Goal: Check status

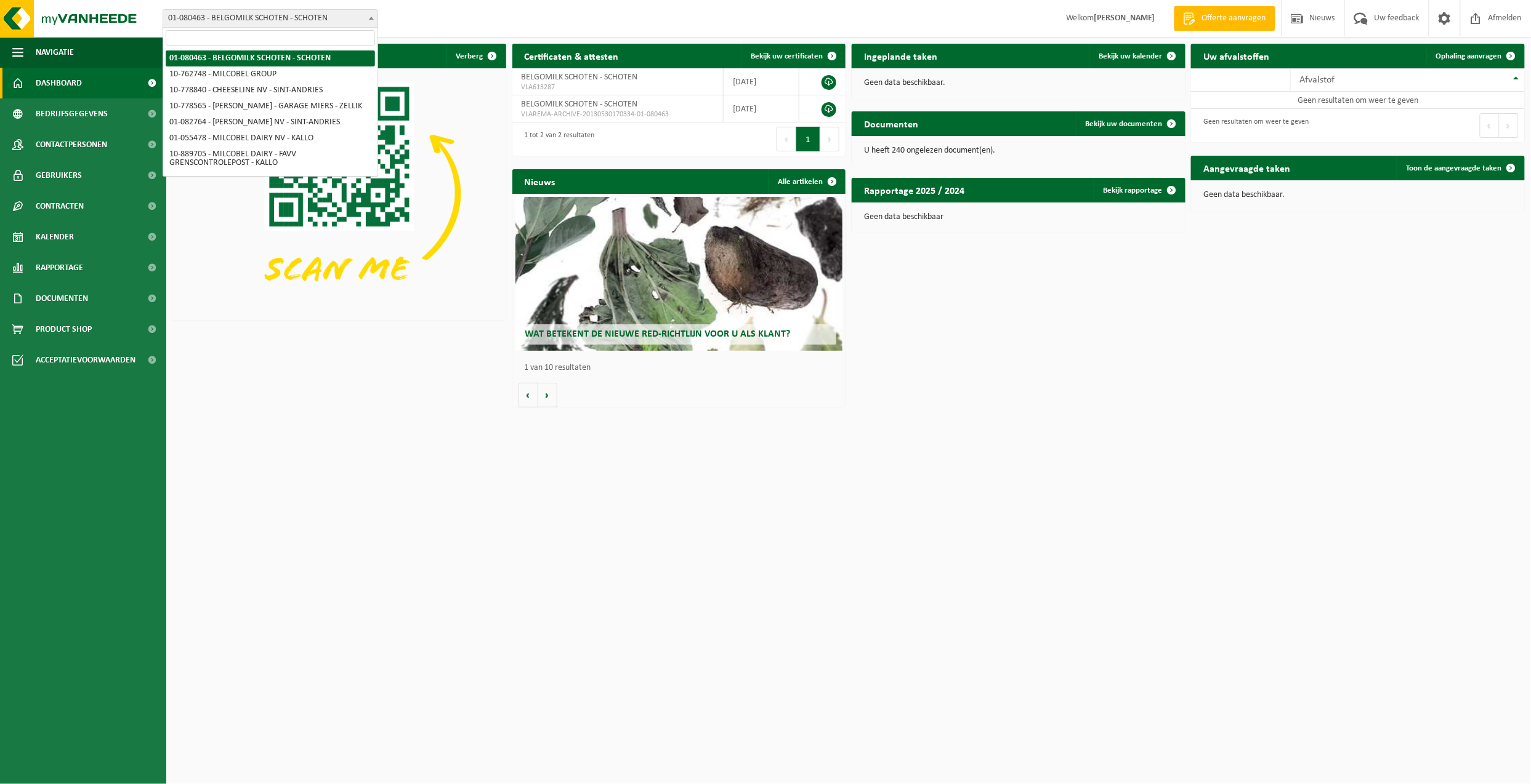
click at [374, 16] on span at bounding box center [371, 18] width 12 height 16
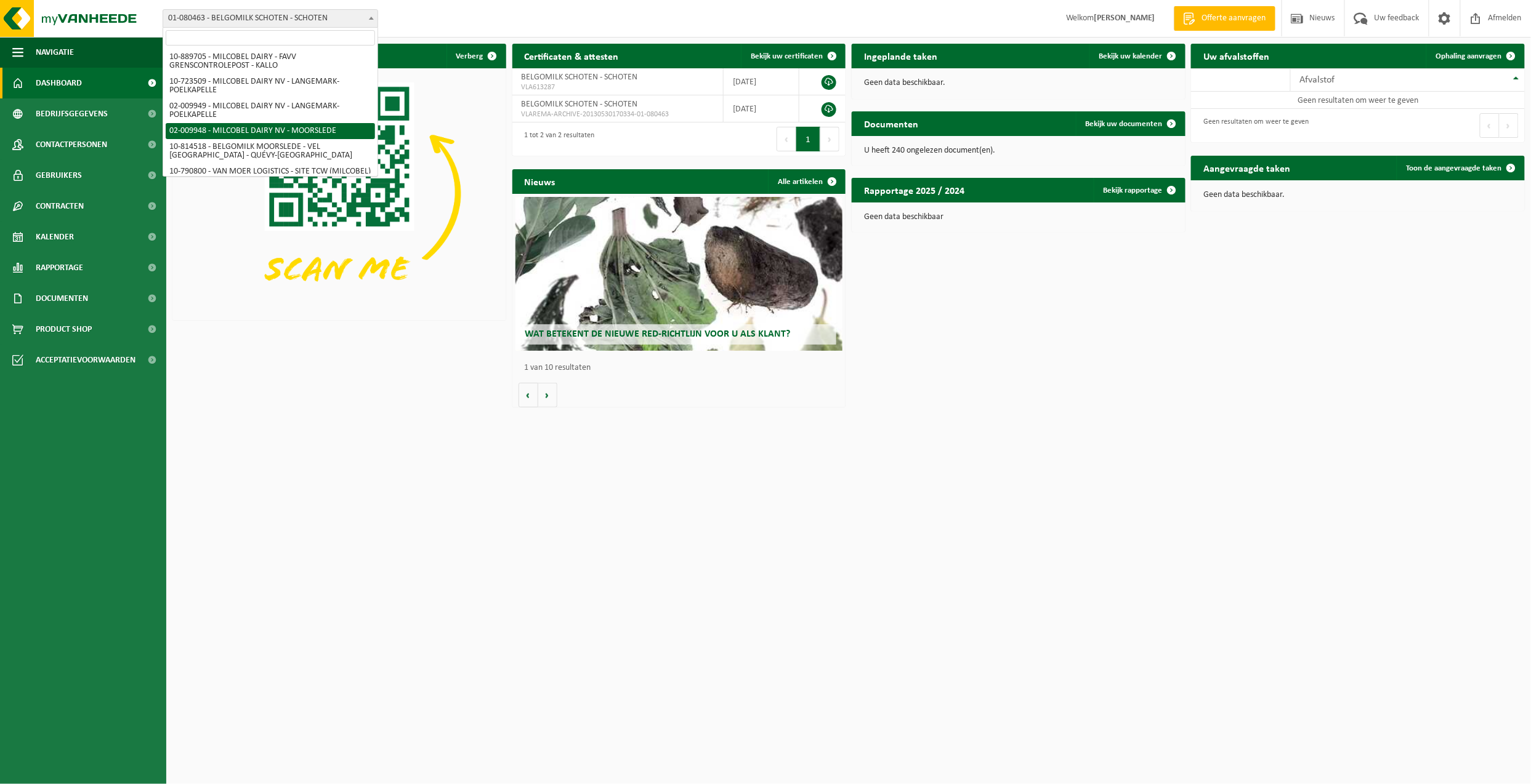
scroll to position [69, 0]
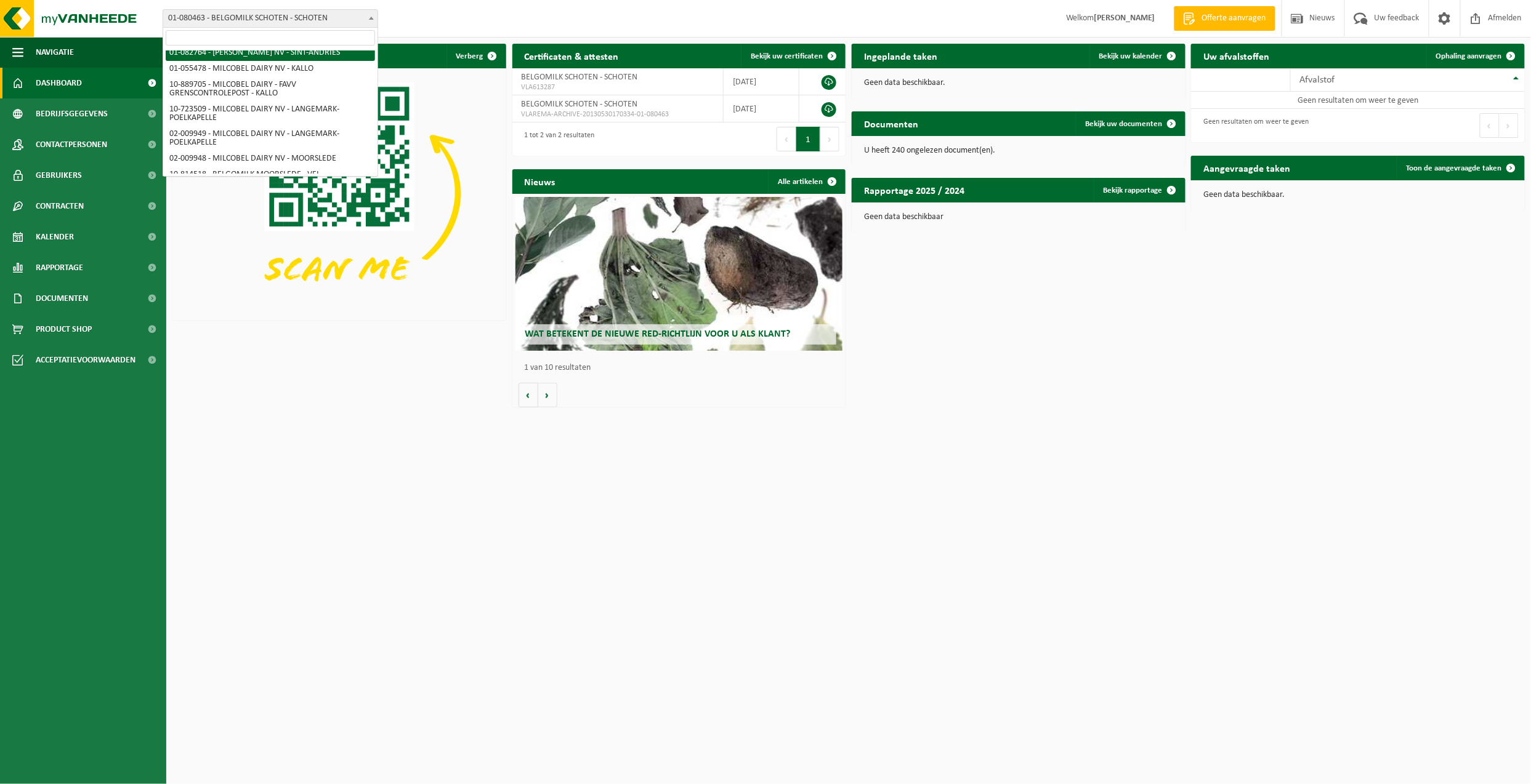
select select "616"
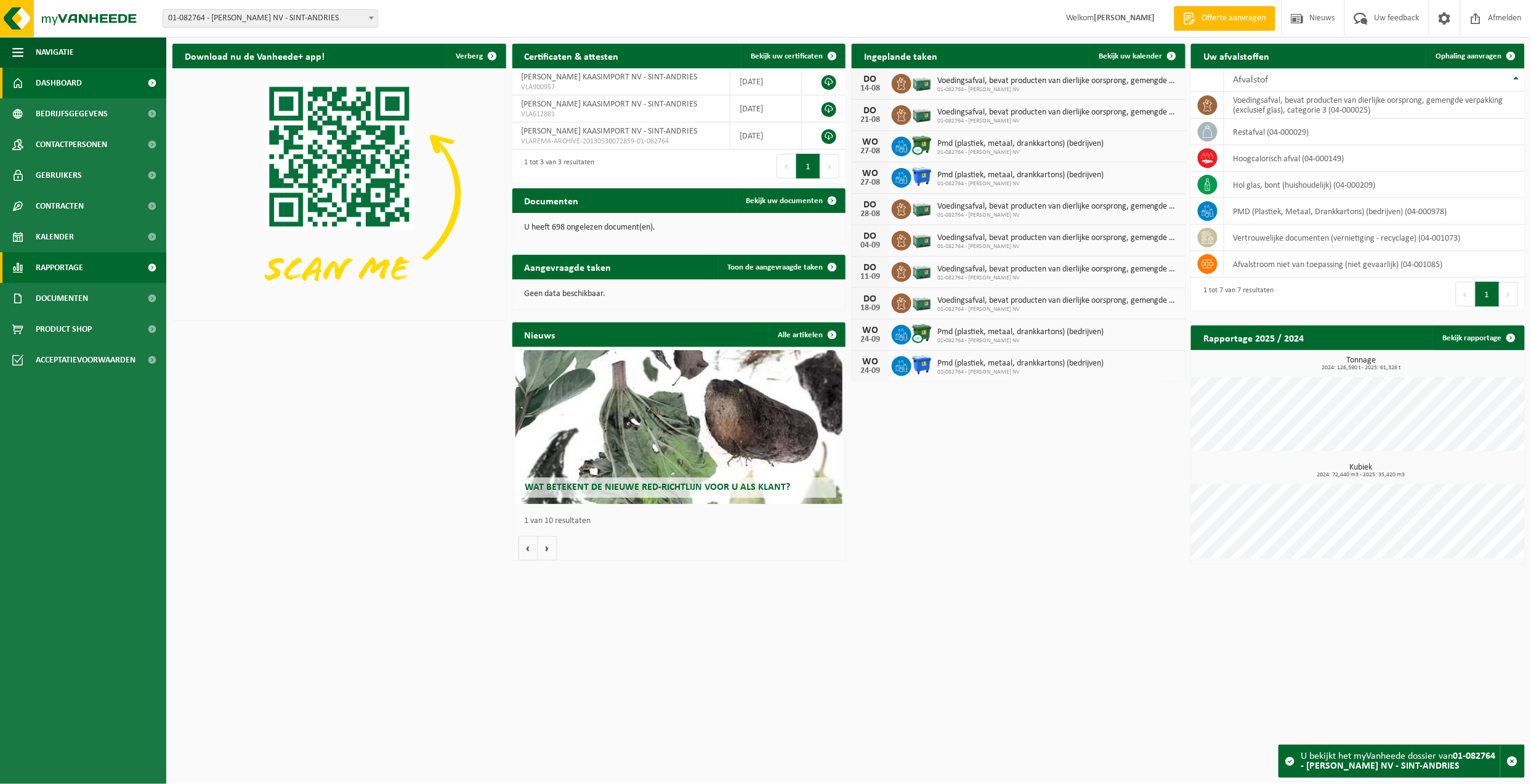
click at [41, 269] on span "Rapportage" at bounding box center [59, 268] width 47 height 31
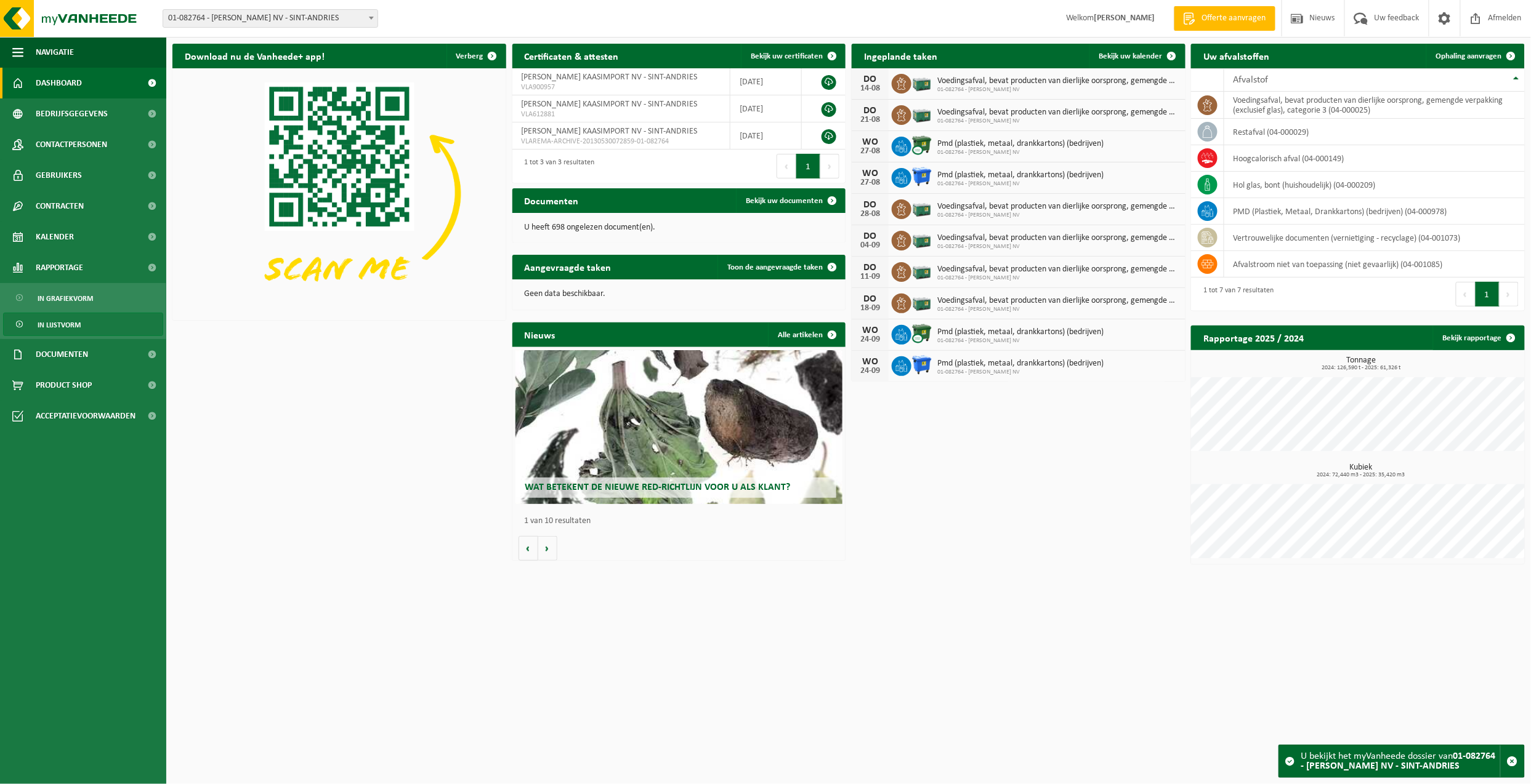
click at [74, 320] on span "In lijstvorm" at bounding box center [59, 325] width 43 height 23
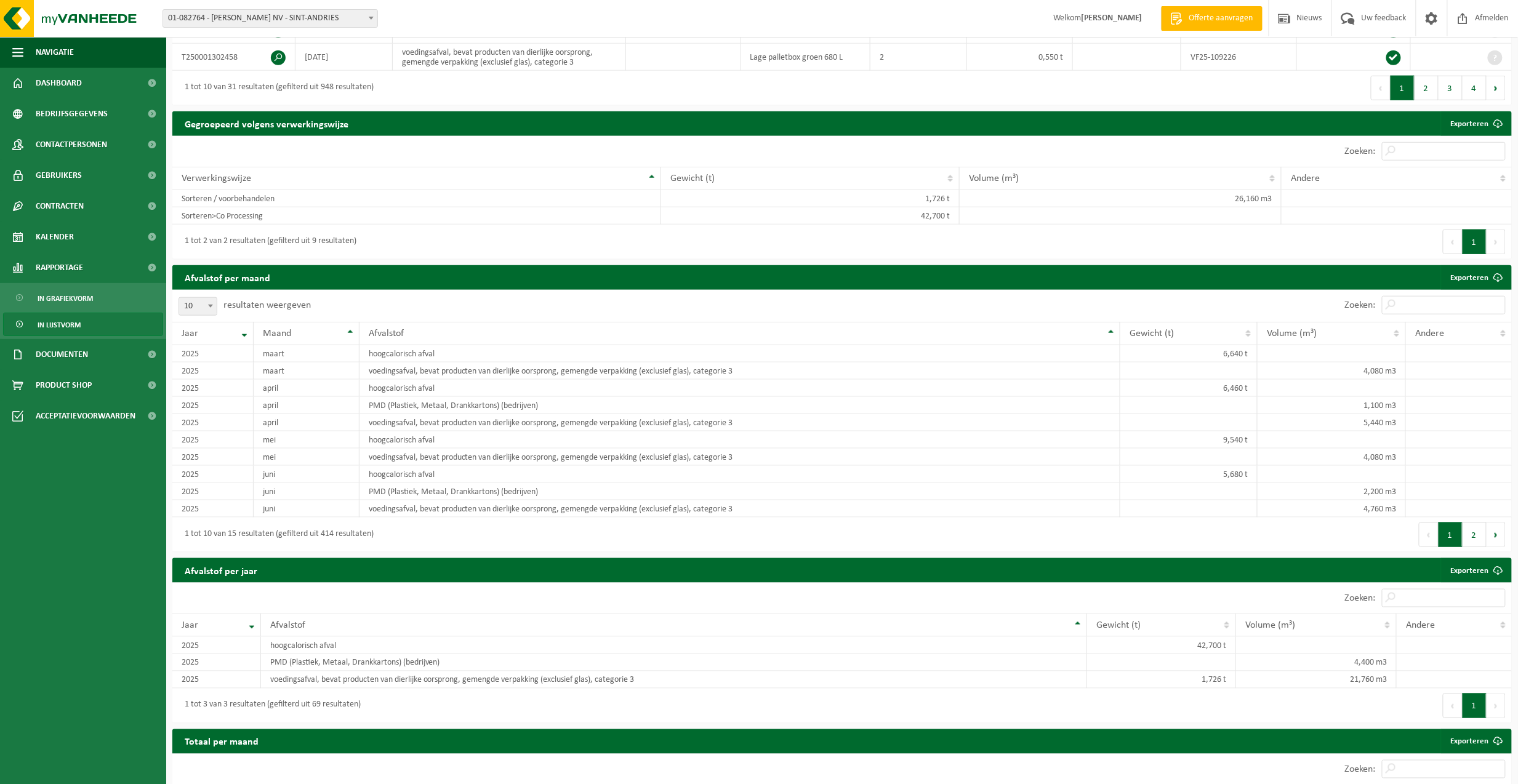
scroll to position [493, 0]
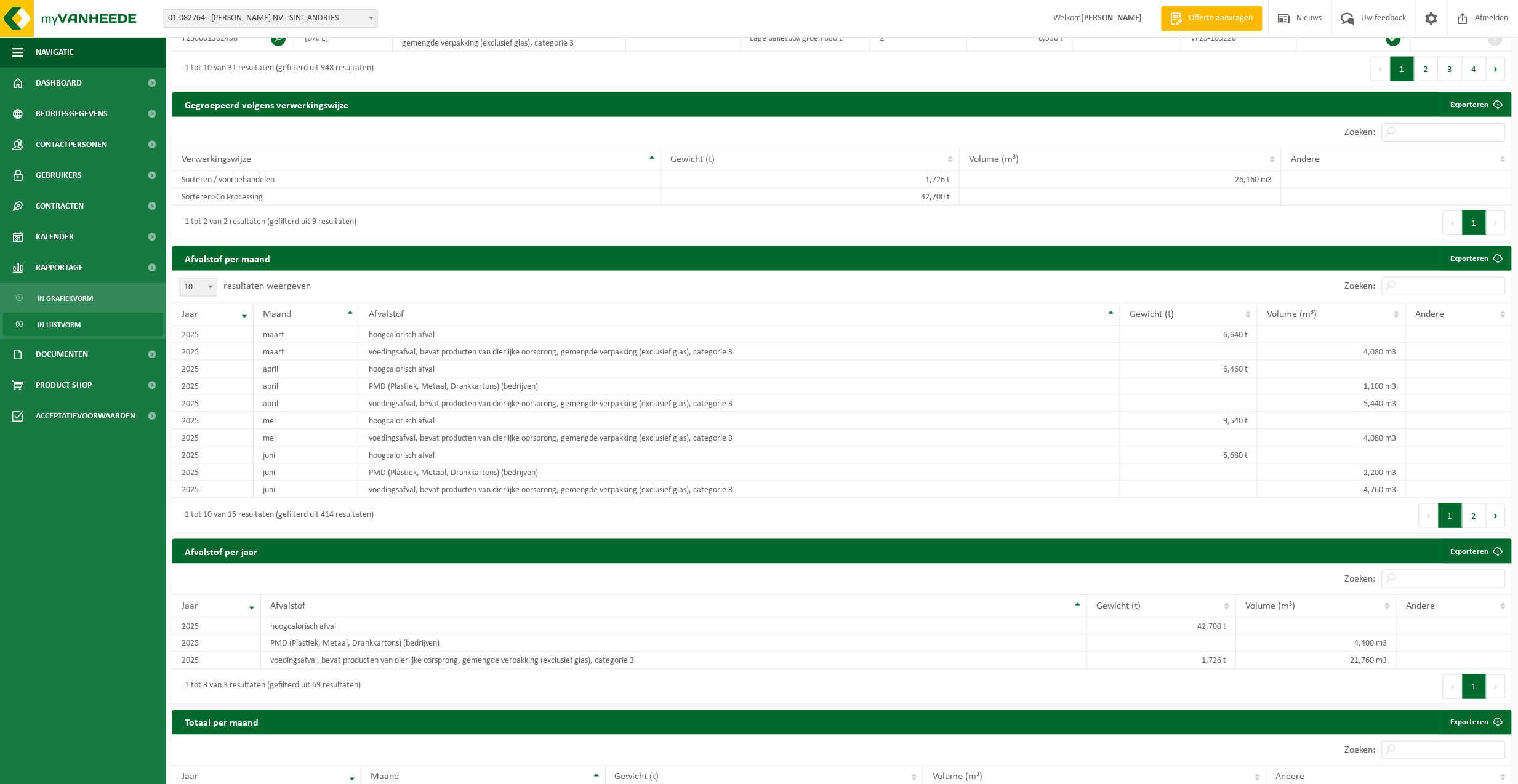
click at [1478, 528] on button "2" at bounding box center [1474, 516] width 24 height 25
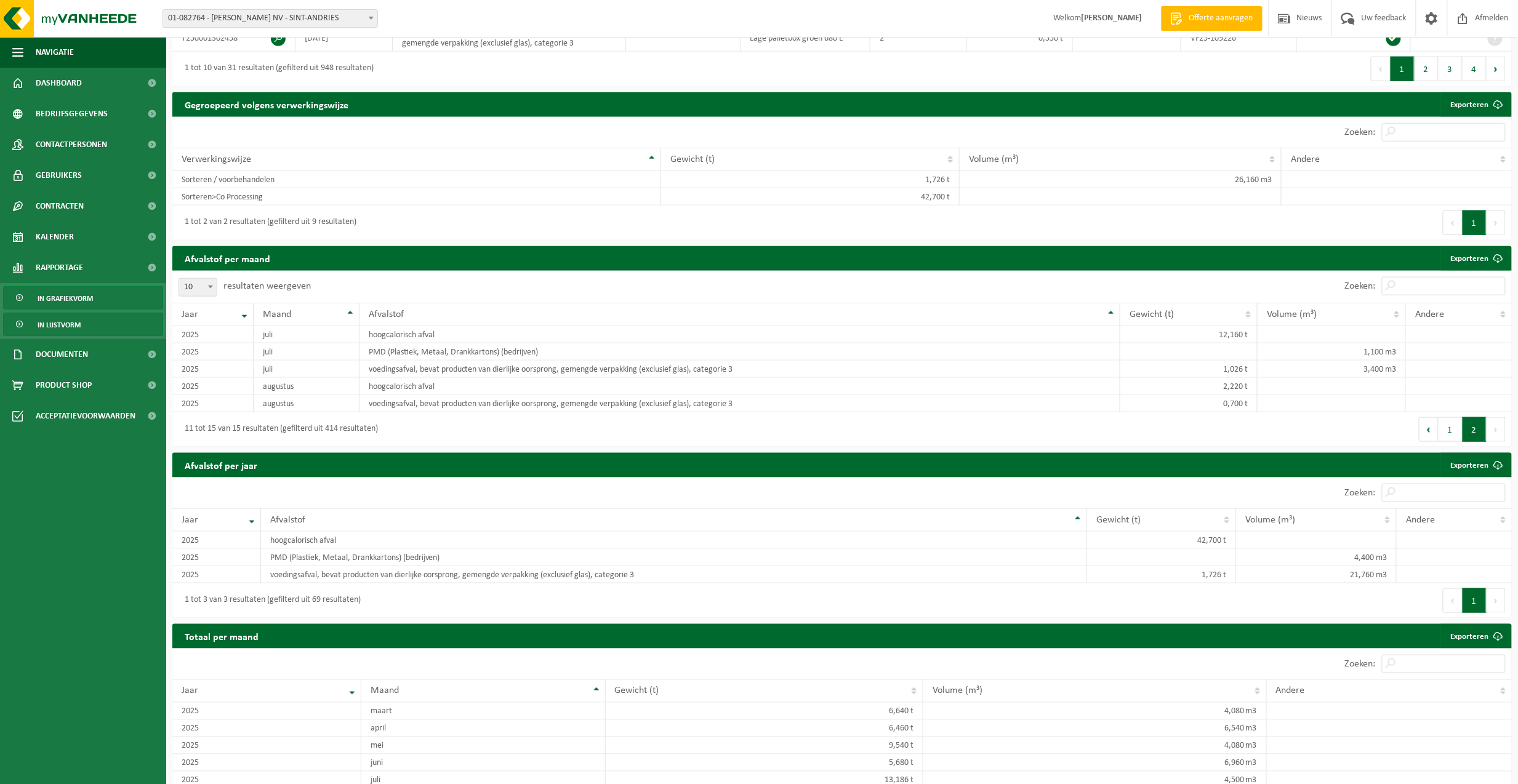
click at [59, 295] on span "In grafiekvorm" at bounding box center [66, 298] width 56 height 23
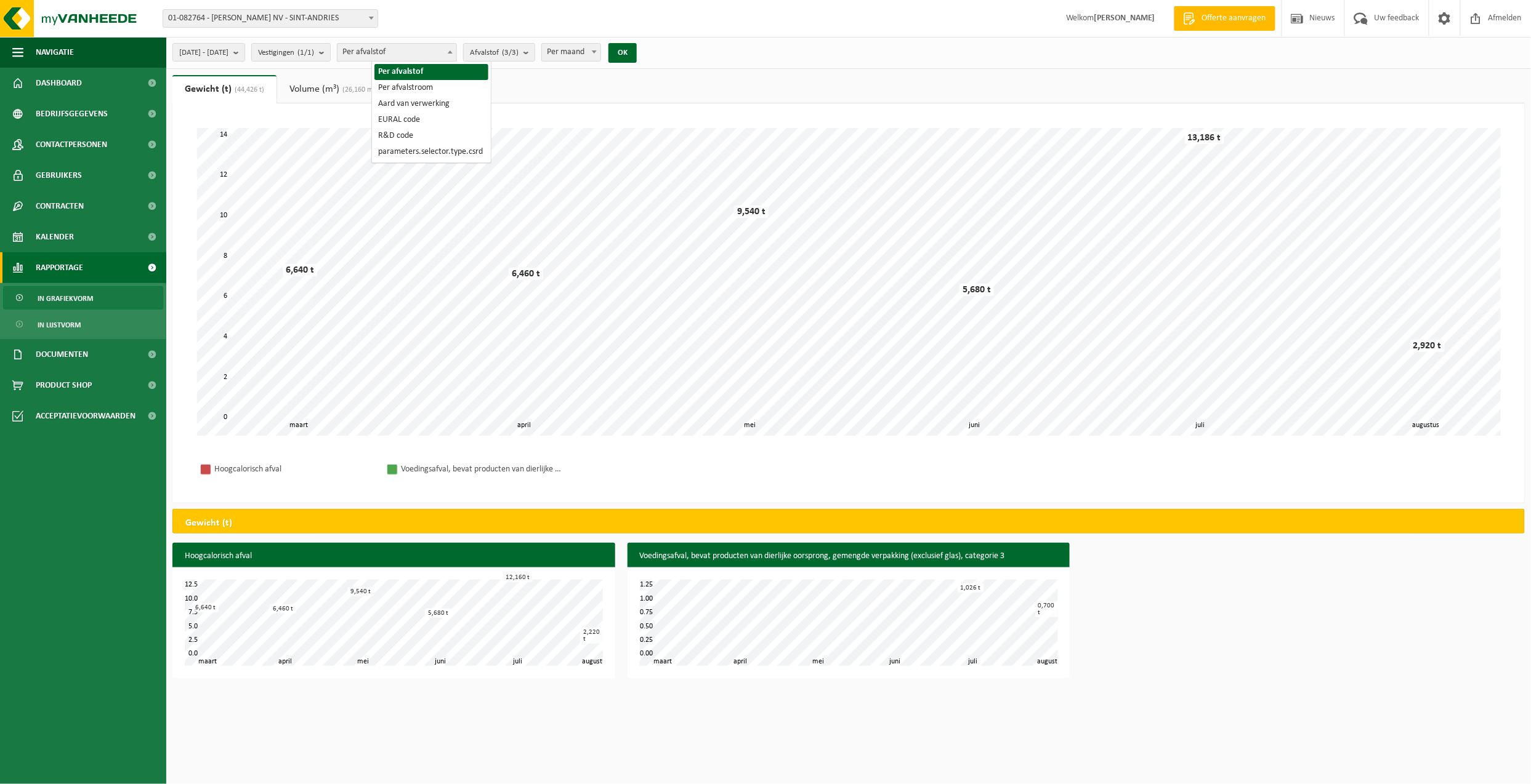
click at [453, 52] on b at bounding box center [450, 52] width 5 height 3
select select "2"
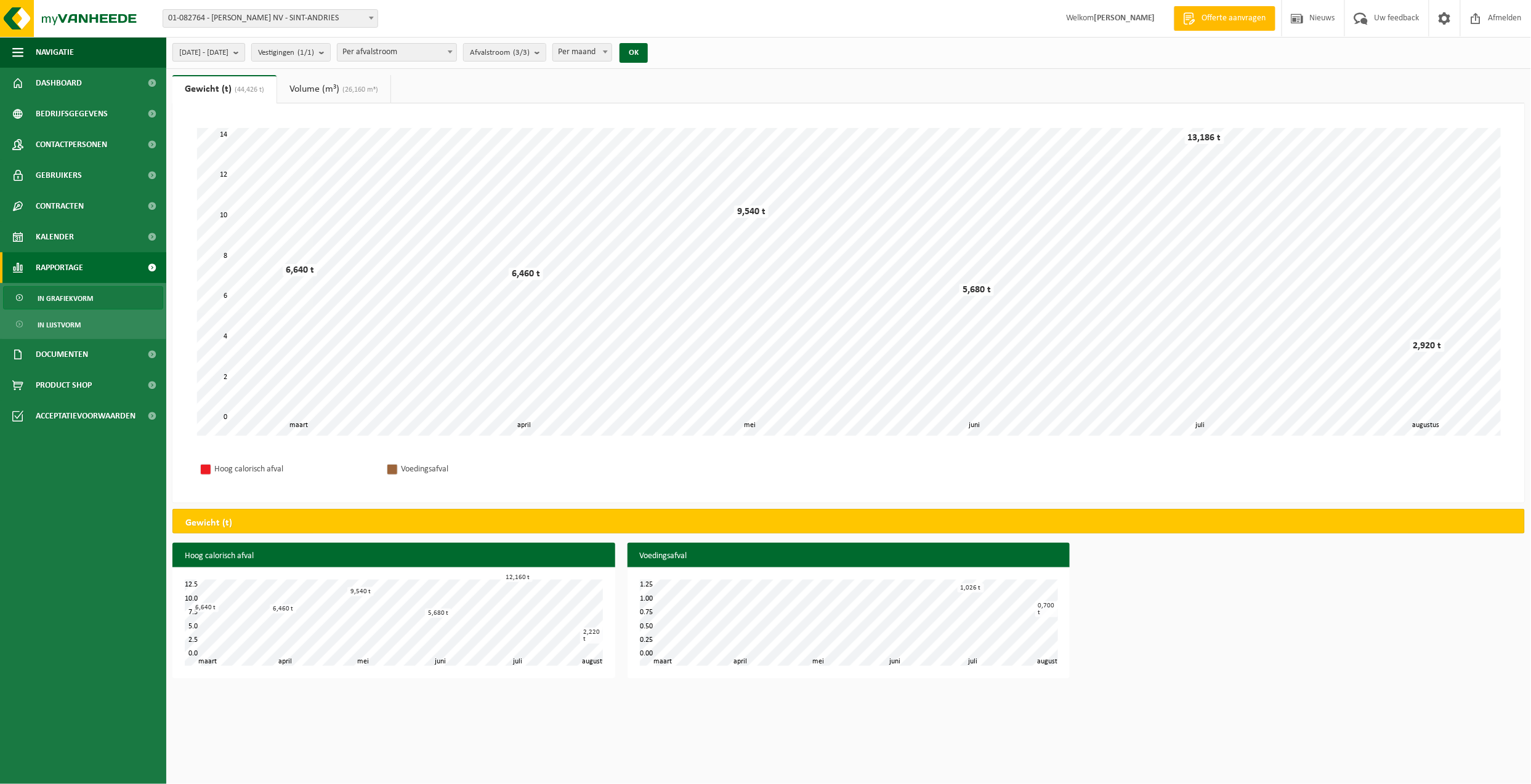
click at [244, 55] on b "submit" at bounding box center [239, 52] width 11 height 17
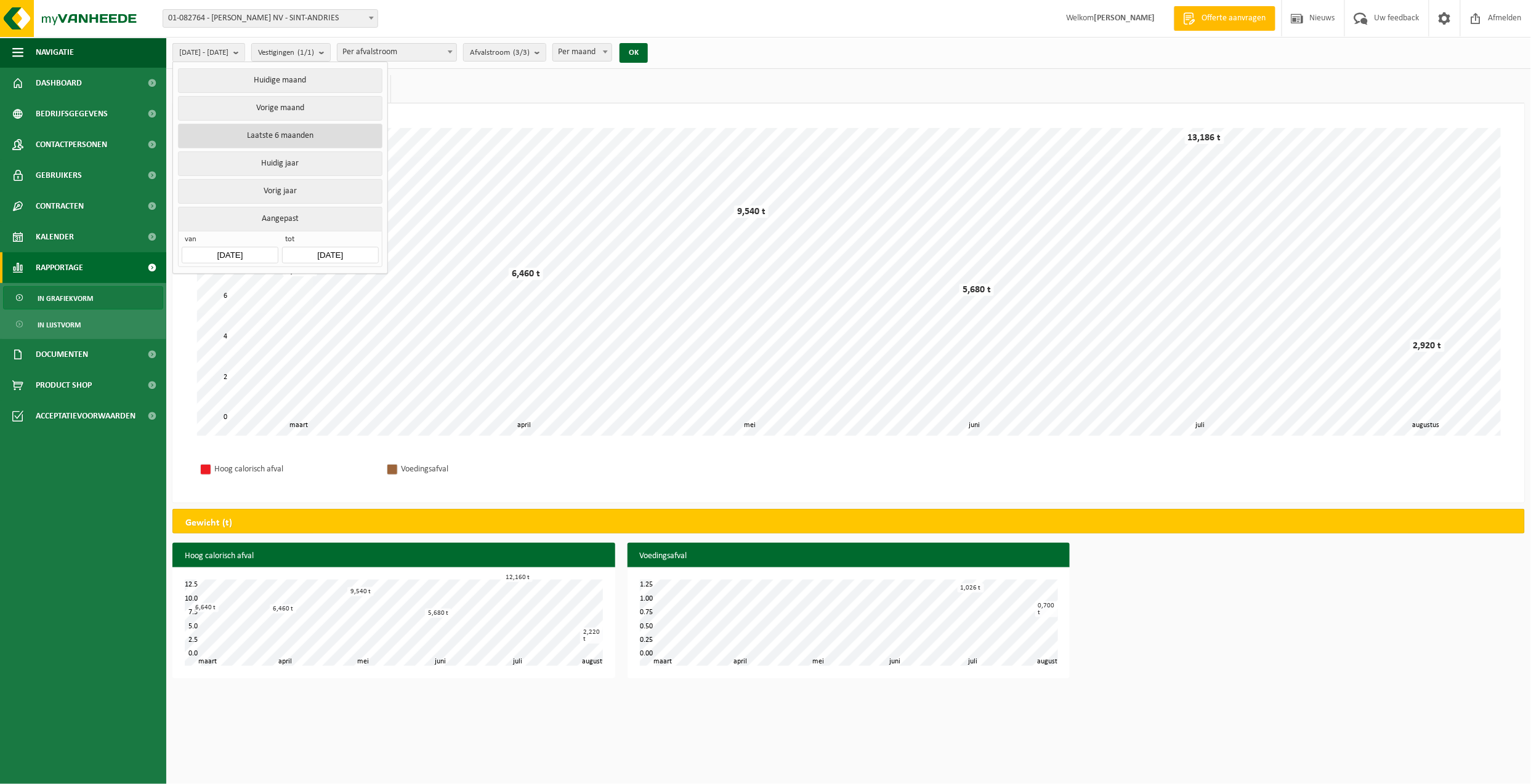
click at [271, 136] on button "Laatste 6 maanden" at bounding box center [280, 136] width 204 height 25
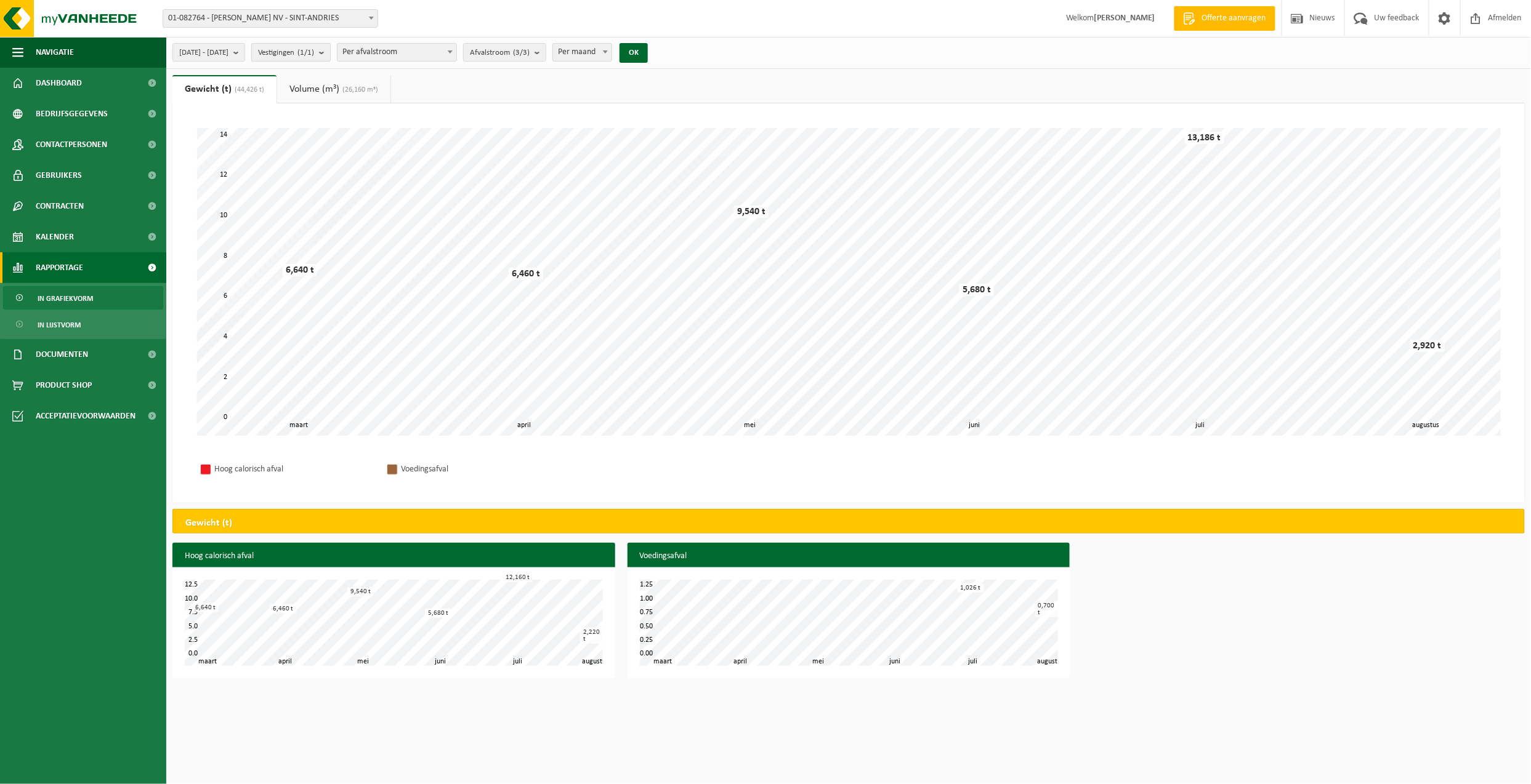
click at [330, 53] on b "submit" at bounding box center [325, 52] width 11 height 17
click at [552, 117] on div "Even geduld. Door de grote hoeveelheid gegevens duurt het laden even. april mei…" at bounding box center [848, 281] width 1327 height 332
click at [457, 49] on span at bounding box center [450, 52] width 12 height 16
click at [545, 54] on b "submit" at bounding box center [540, 52] width 11 height 17
click at [608, 50] on b at bounding box center [605, 52] width 5 height 3
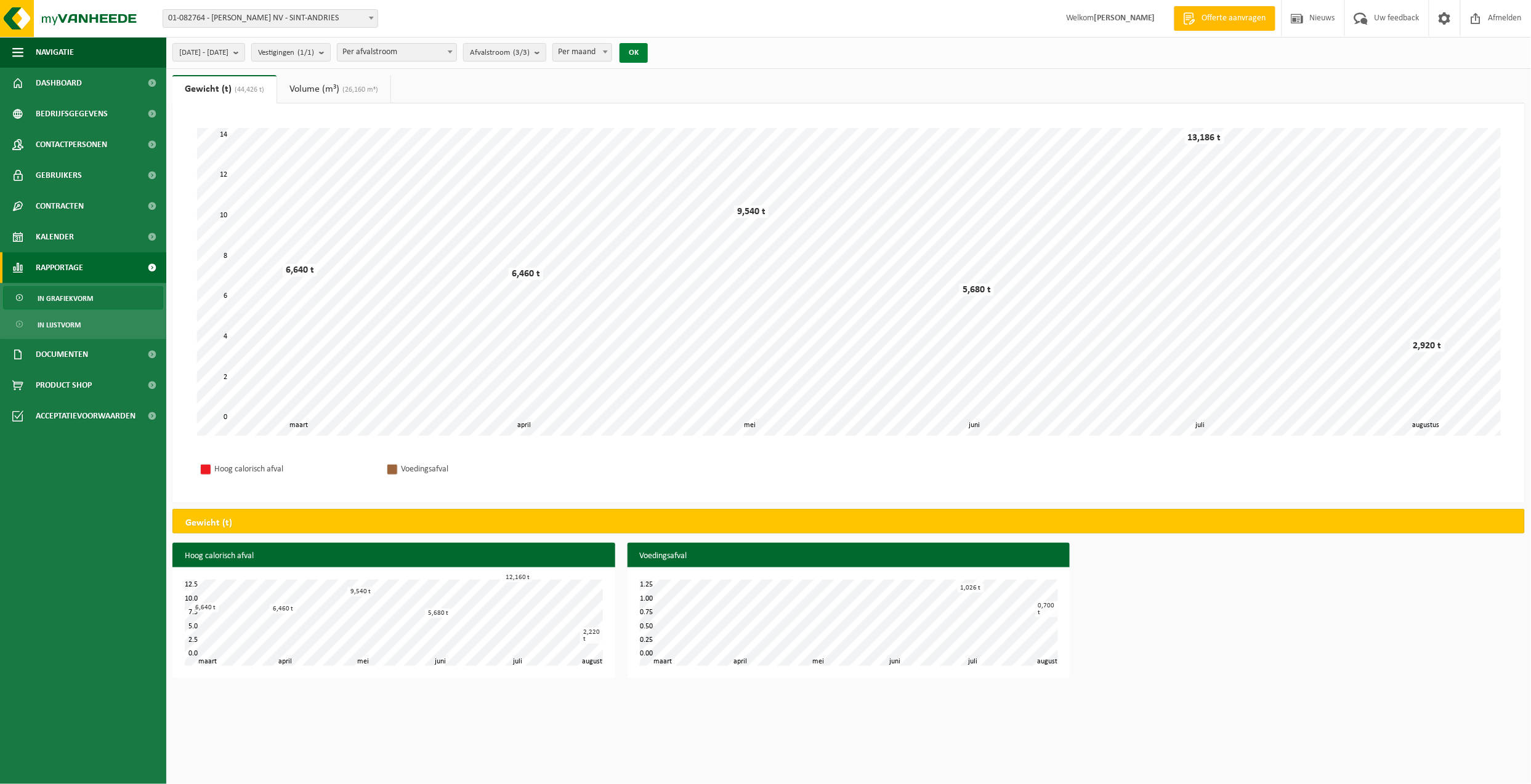
click at [648, 50] on button "OK" at bounding box center [633, 53] width 29 height 20
click at [457, 52] on span at bounding box center [450, 52] width 12 height 16
click at [545, 50] on b "submit" at bounding box center [540, 52] width 11 height 17
click at [511, 128] on label "Hoog Calorisch Afval" at bounding box center [571, 130] width 204 height 19
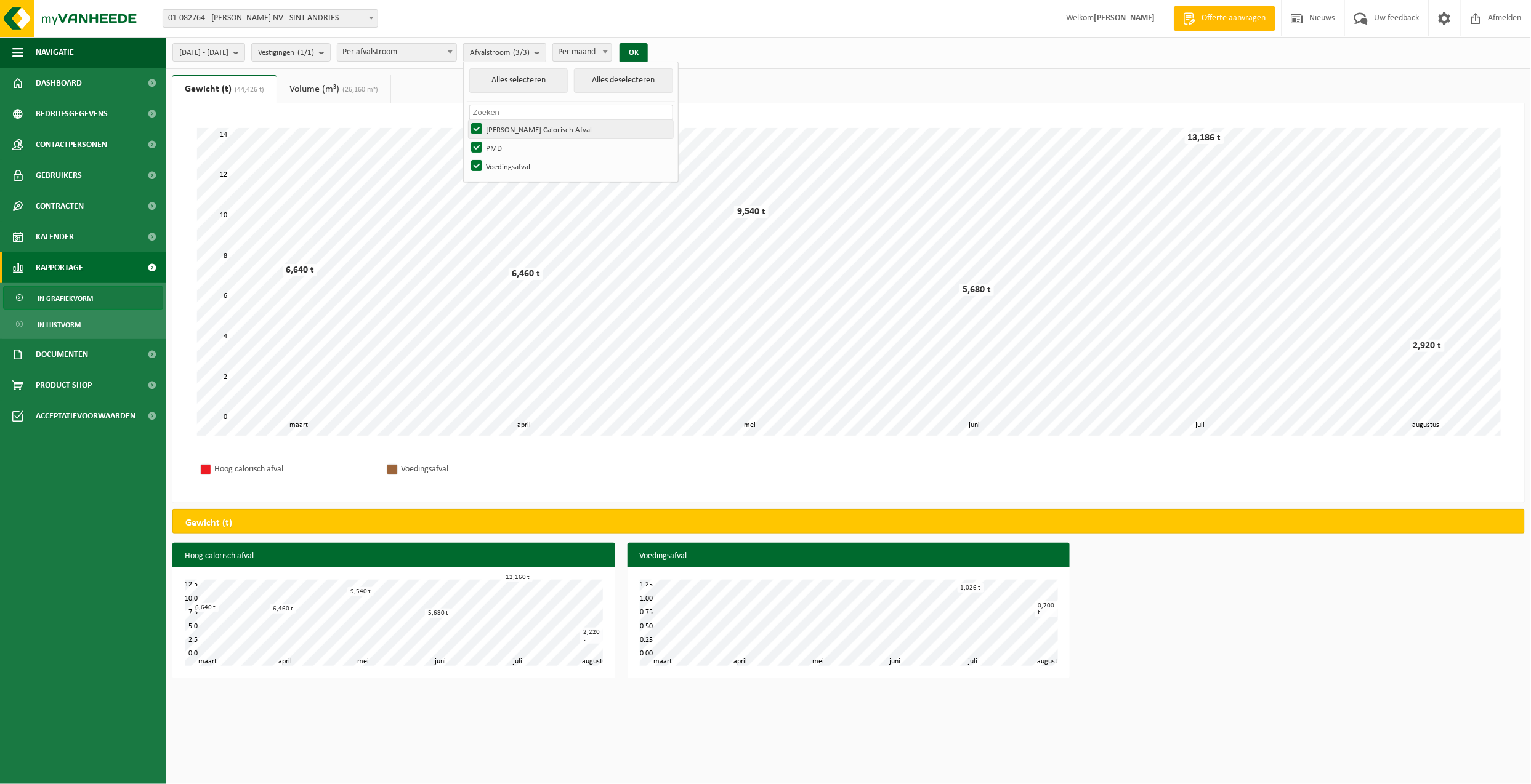
click at [467, 120] on input "Hoog Calorisch Afval" at bounding box center [466, 119] width 1 height 1
checkbox input "false"
click at [648, 50] on button "OK" at bounding box center [633, 53] width 29 height 20
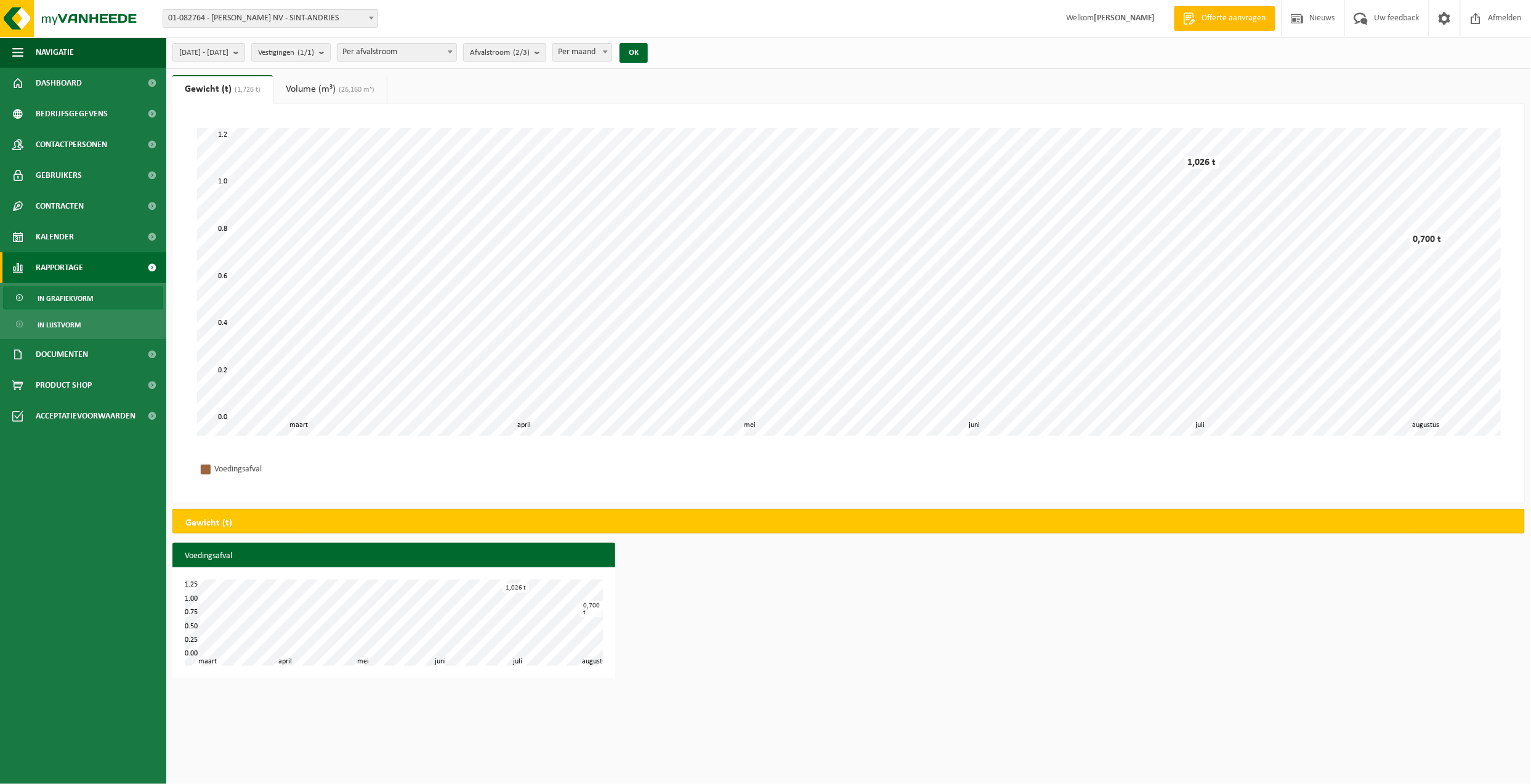
click at [325, 87] on link "Volume (m³) (26,160 m³)" at bounding box center [329, 89] width 113 height 29
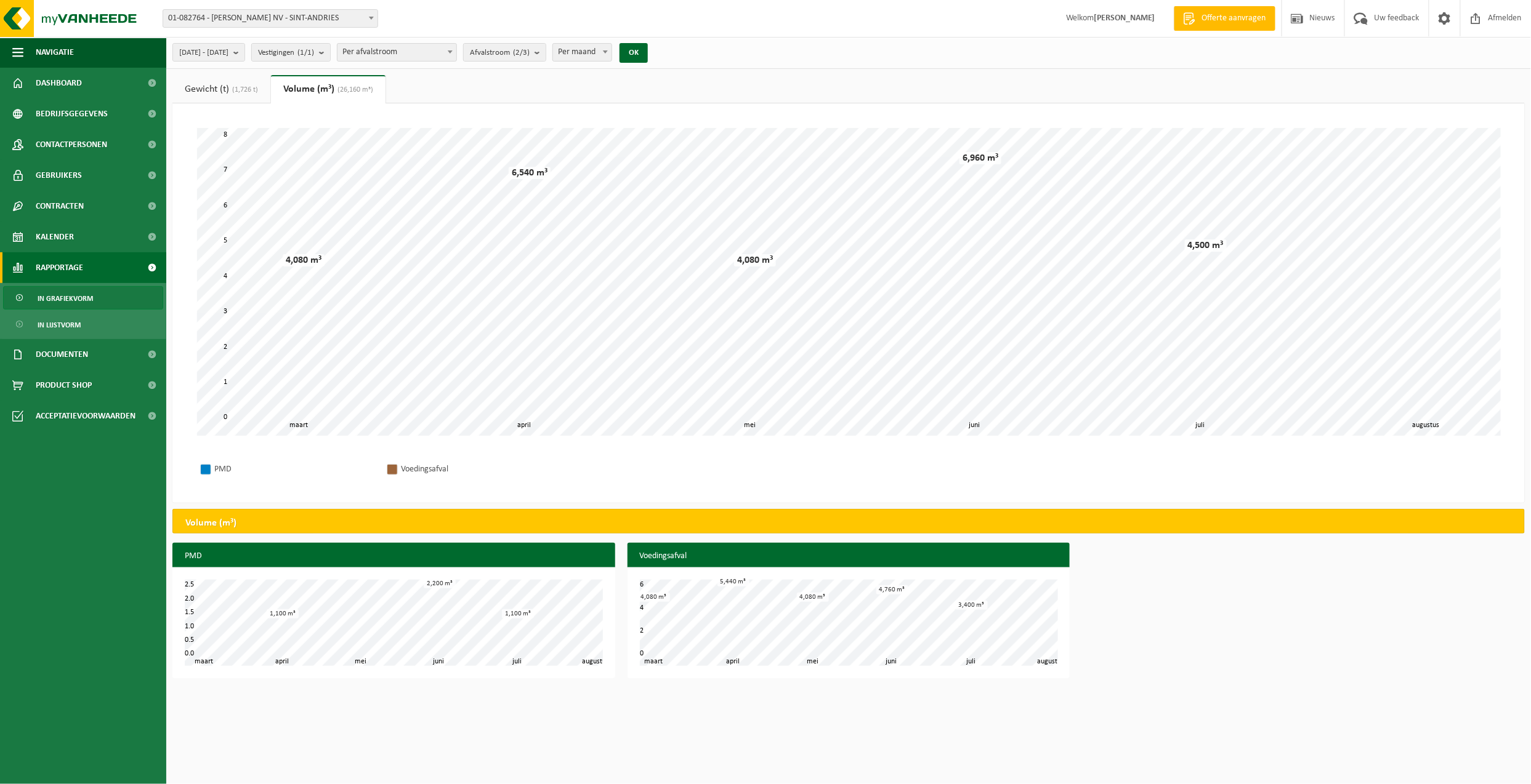
click at [212, 93] on link "Gewicht (t) (1,726 t)" at bounding box center [221, 89] width 98 height 29
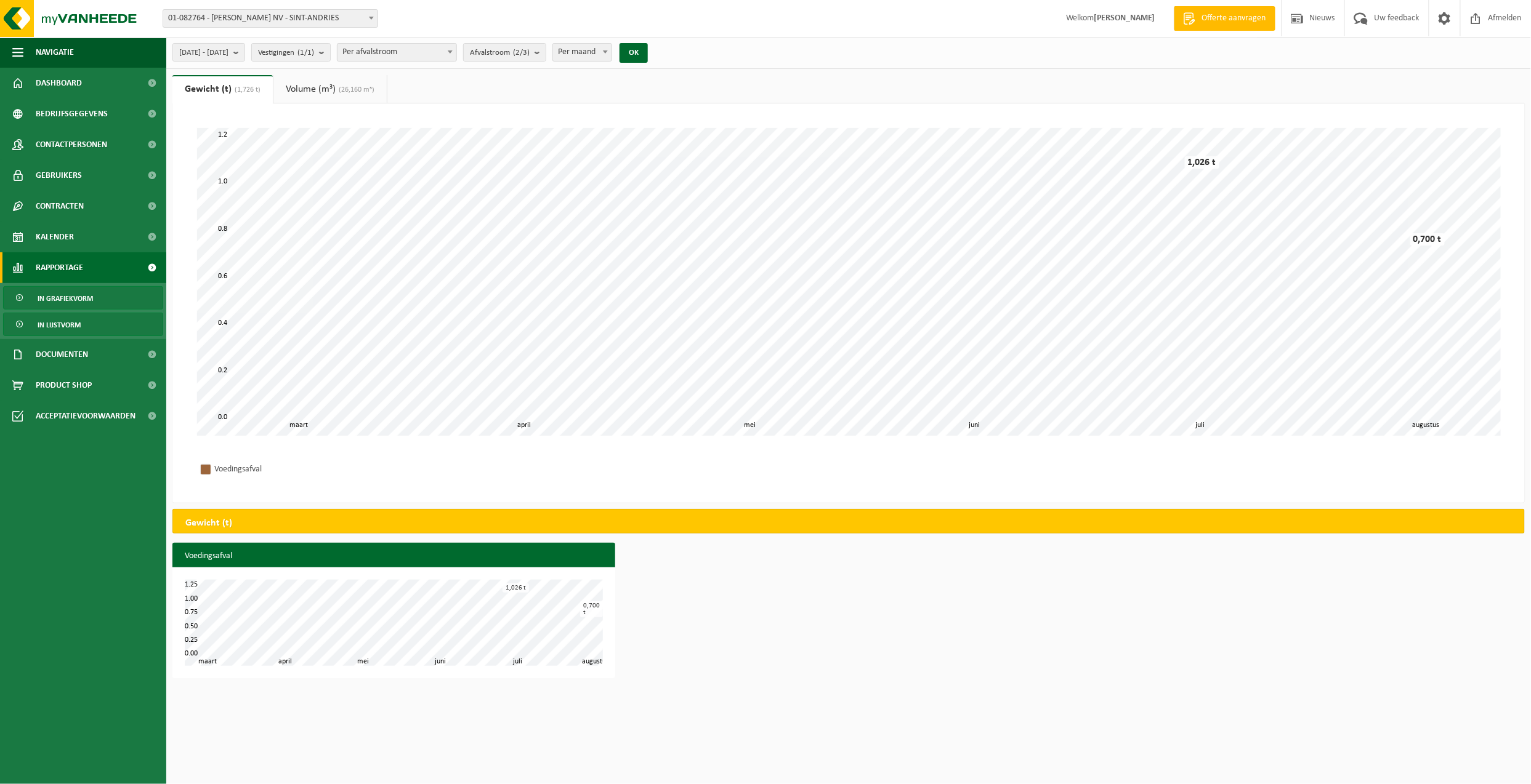
click at [79, 323] on span "In lijstvorm" at bounding box center [59, 325] width 43 height 23
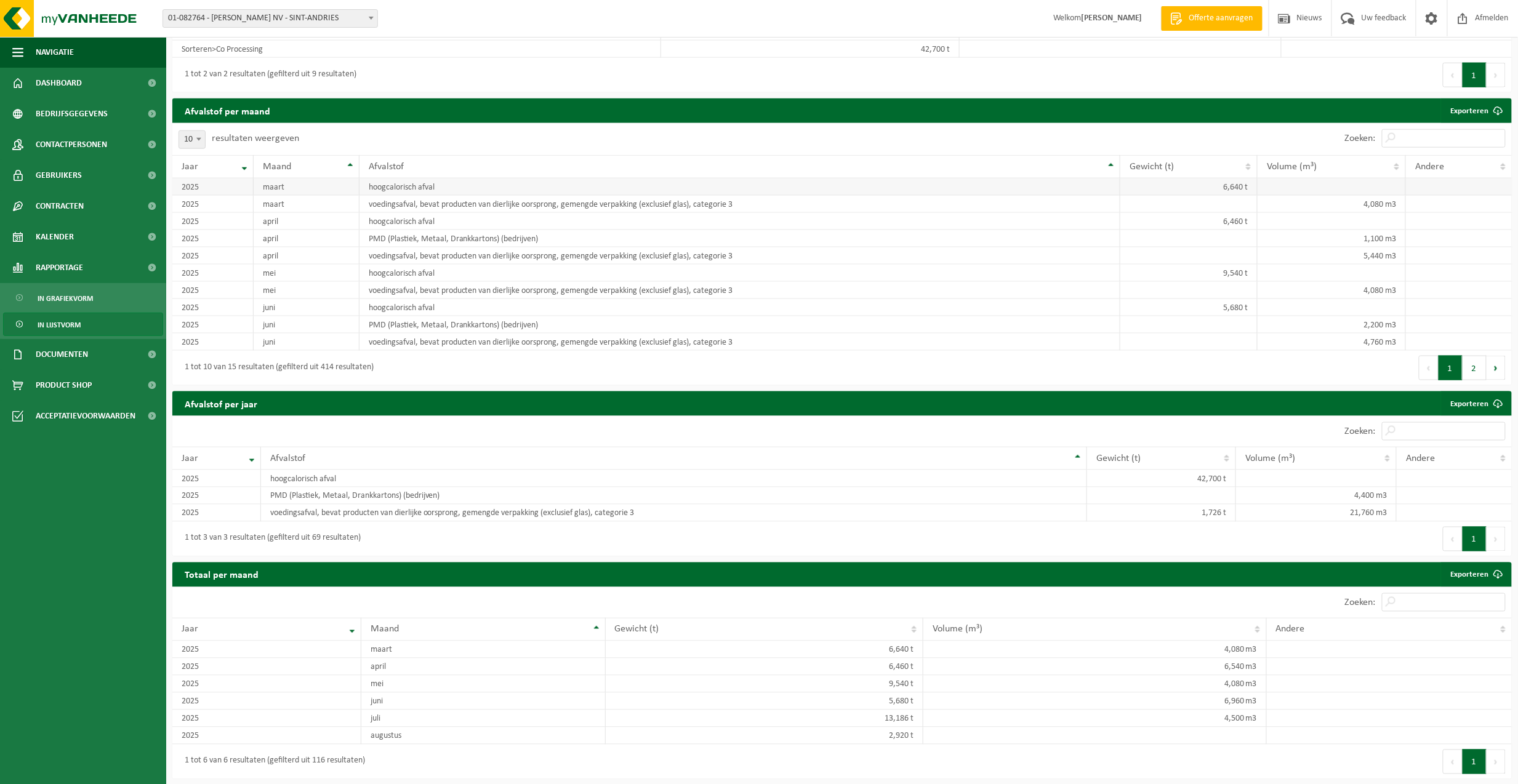
scroll to position [679, 0]
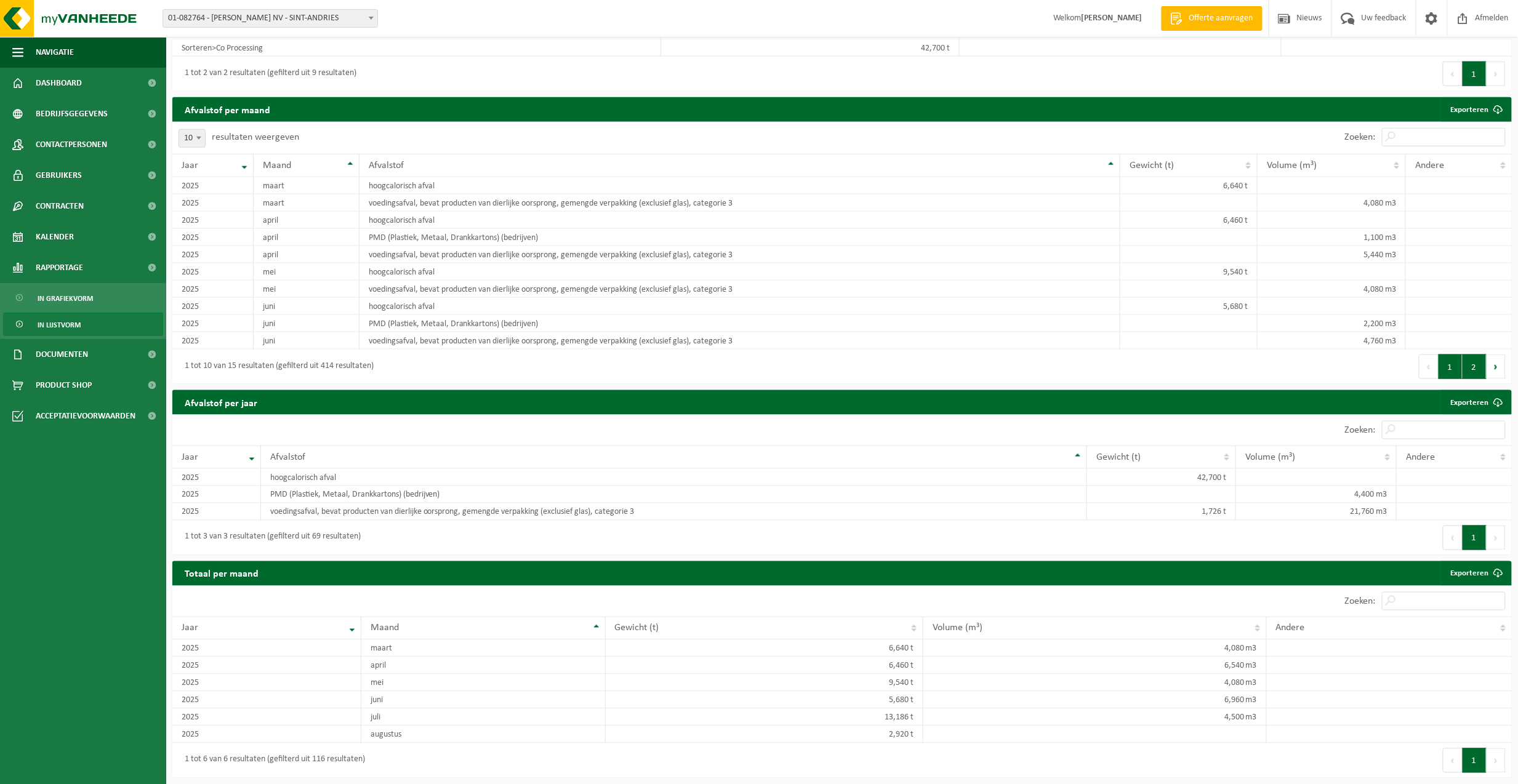
click at [1473, 362] on button "2" at bounding box center [1474, 367] width 24 height 25
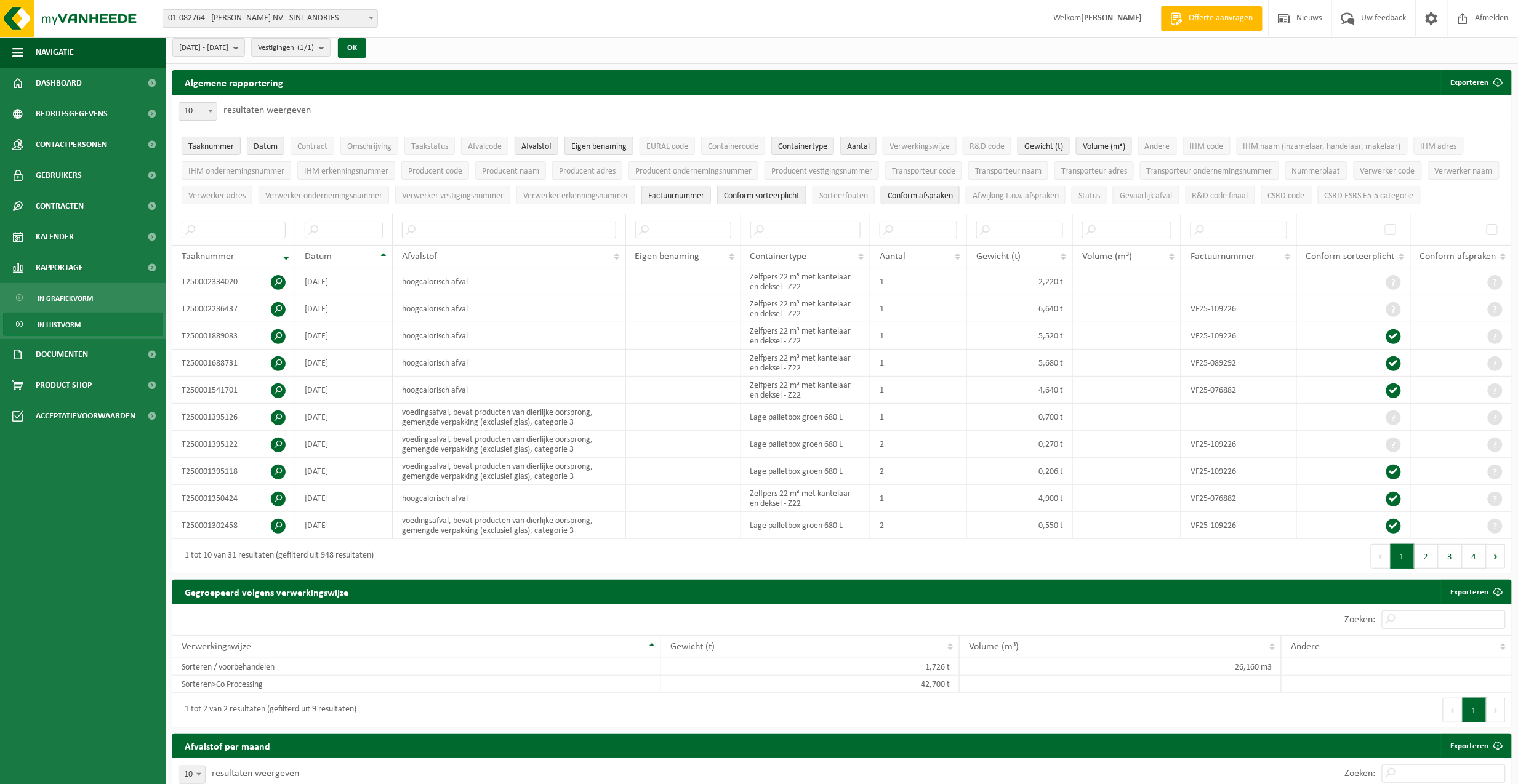
scroll to position [0, 0]
